Goal: Information Seeking & Learning: Check status

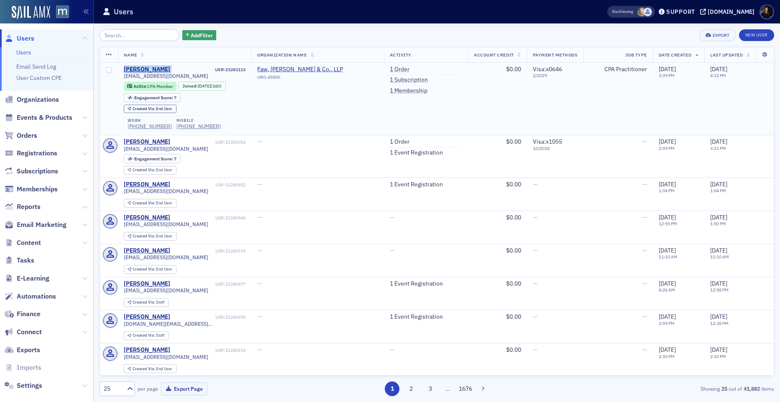
drag, startPoint x: 171, startPoint y: 67, endPoint x: 121, endPoint y: 64, distance: 50.7
click at [121, 64] on td "HILARI AUXER USR-21281113 hashton@fawcasson.com Active CPA Member Joined : 8/21…" at bounding box center [185, 99] width 134 height 72
copy div "[PERSON_NAME]"
click at [141, 36] on input "search" at bounding box center [140, 35] width 80 height 12
paste input "[PERSON_NAME]"
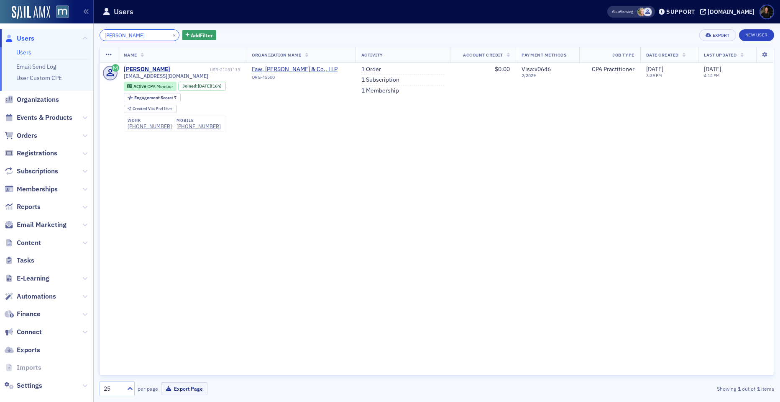
click at [141, 36] on input "[PERSON_NAME]" at bounding box center [140, 35] width 80 height 12
click at [134, 32] on input "[PERSON_NAME]" at bounding box center [140, 35] width 80 height 12
click at [133, 32] on input "[PERSON_NAME]" at bounding box center [140, 35] width 80 height 12
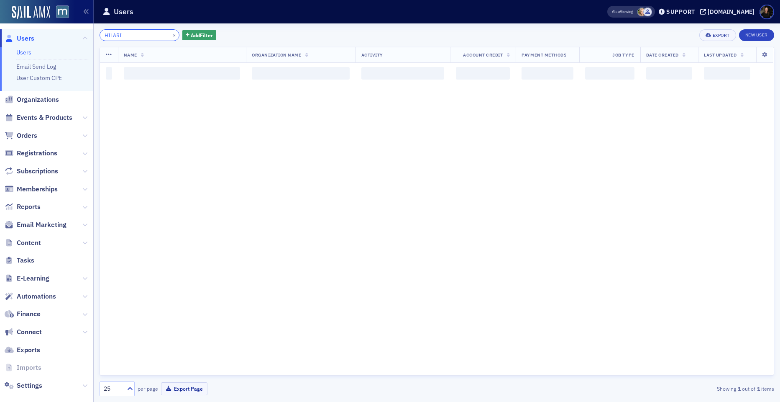
type input "HILARI"
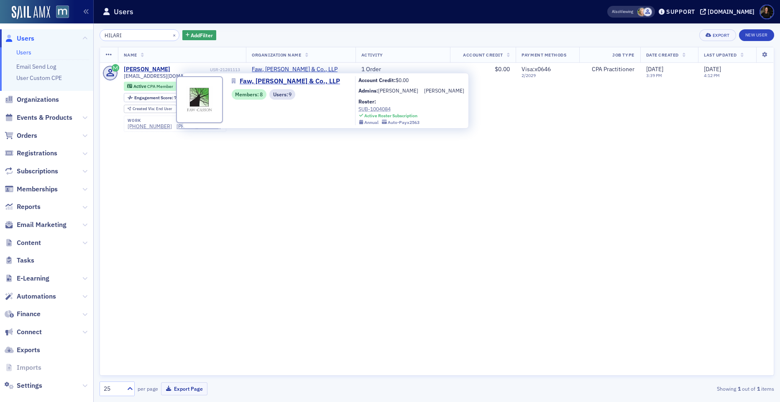
click at [359, 110] on div "SUB-1004084" at bounding box center [390, 109] width 62 height 8
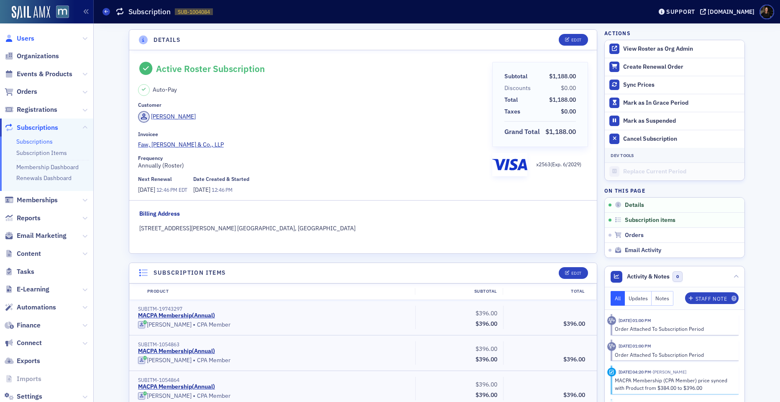
click at [23, 36] on span "Users" at bounding box center [26, 38] width 18 height 9
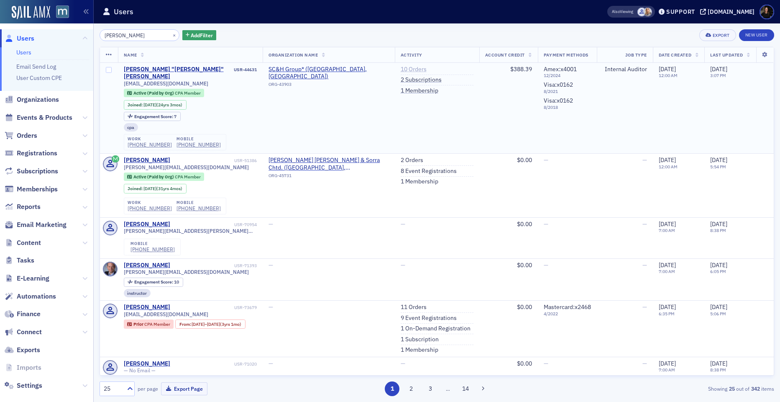
type input "Jeff Stavely"
click at [401, 71] on link "10 Orders" at bounding box center [414, 70] width 26 height 8
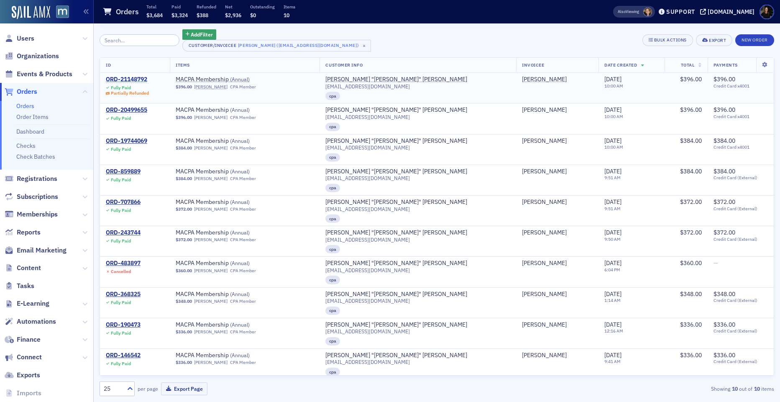
click at [129, 77] on div "ORD-21148792" at bounding box center [127, 80] width 43 height 8
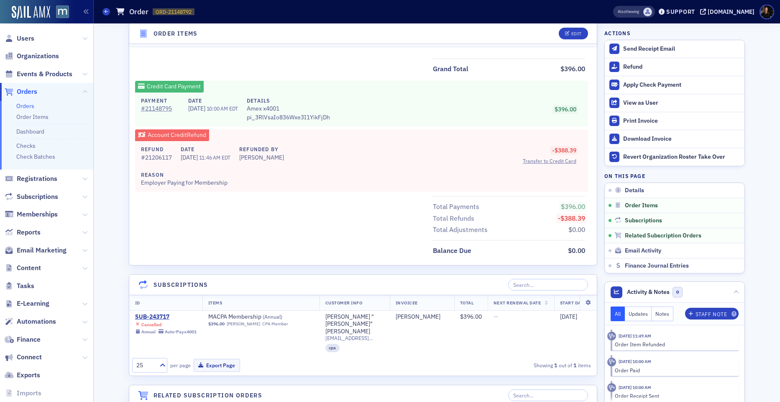
scroll to position [382, 0]
click at [552, 159] on span "Transfer to Credit Card" at bounding box center [550, 161] width 54 height 8
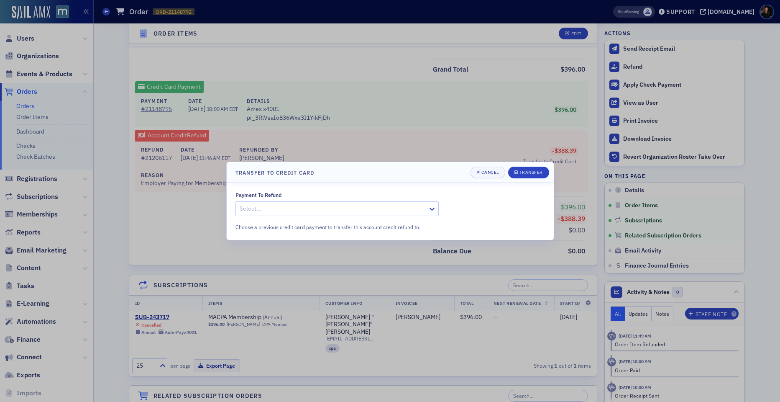
click at [389, 205] on div at bounding box center [333, 208] width 188 height 10
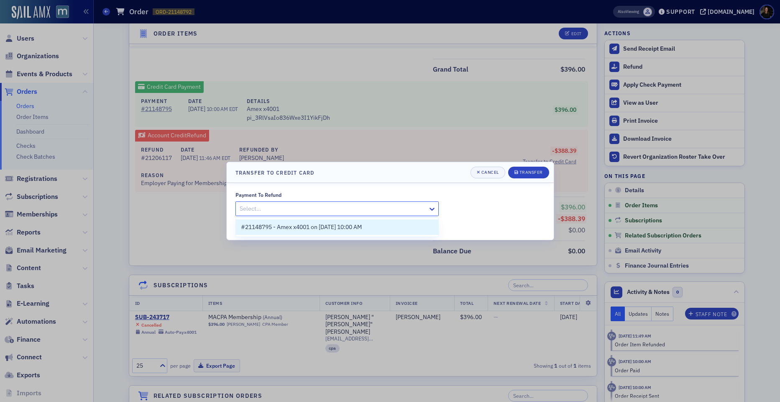
click at [395, 226] on div "#21148795 - Amex x4001 on 7/16/2025 10:00 AM" at bounding box center [337, 227] width 192 height 9
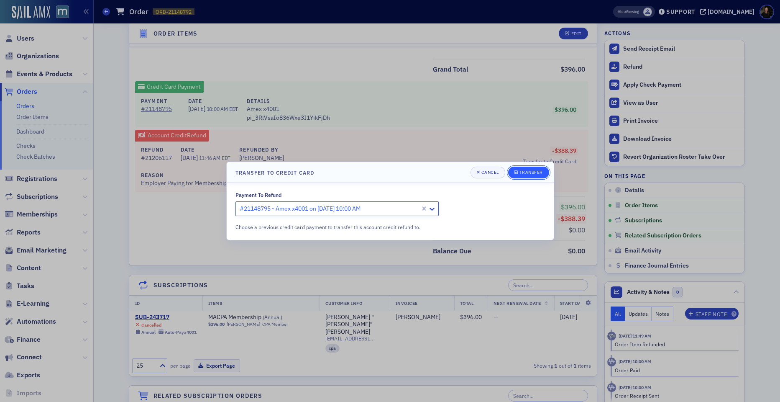
click at [542, 168] on button "Transfer" at bounding box center [528, 173] width 41 height 12
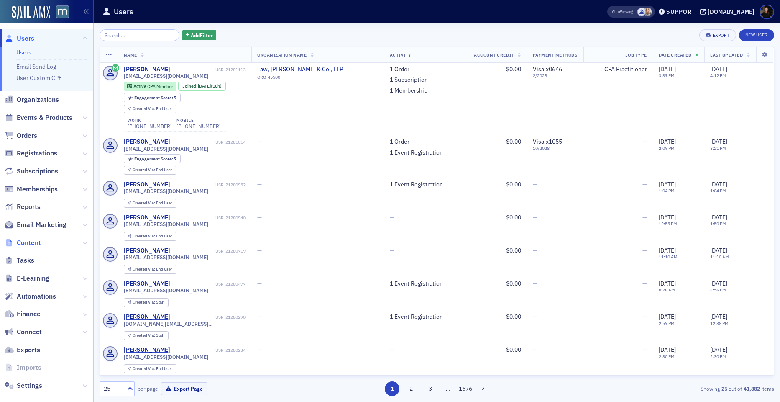
click at [36, 243] on span "Content" at bounding box center [29, 242] width 24 height 9
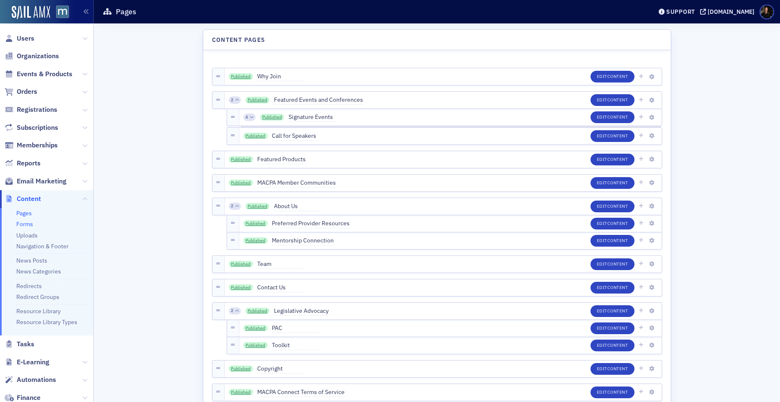
click at [26, 222] on link "Forms" at bounding box center [24, 224] width 17 height 8
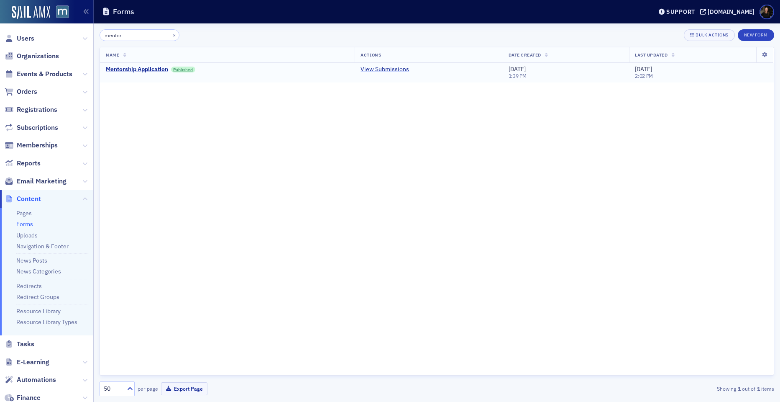
type input "mentor"
click at [386, 66] on link "View Submissions" at bounding box center [385, 70] width 49 height 8
